Goal: Check status

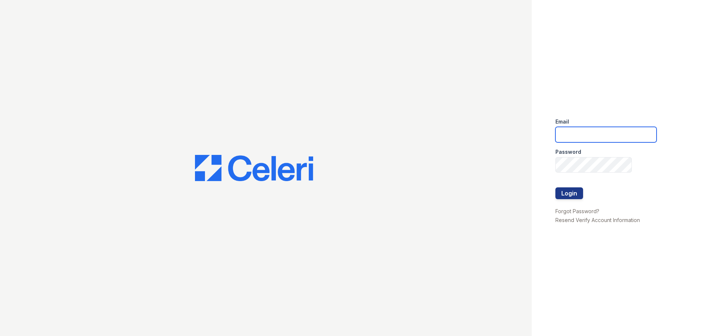
click at [565, 135] on input "email" at bounding box center [605, 135] width 101 height 16
type input "Yvette@Redwood-Property.com"
click at [566, 192] on button "Login" at bounding box center [569, 193] width 28 height 12
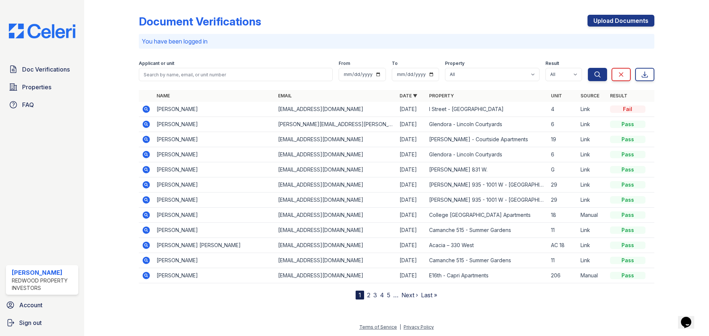
click at [146, 109] on icon at bounding box center [146, 109] width 2 height 2
